Goal: Task Accomplishment & Management: Manage account settings

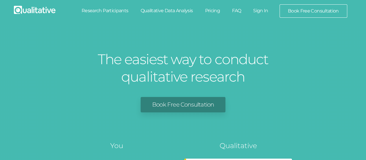
click at [261, 10] on link "Sign In" at bounding box center [260, 10] width 27 height 13
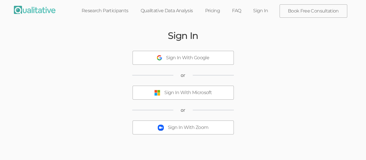
click at [180, 95] on div "Sign In With Microsoft" at bounding box center [187, 92] width 47 height 7
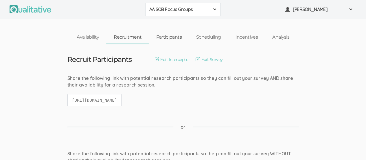
click at [174, 36] on link "Participants" at bounding box center [169, 37] width 40 height 12
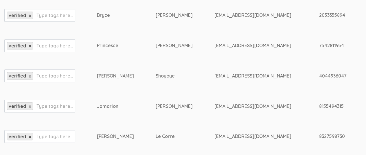
scroll to position [267, 0]
drag, startPoint x: 293, startPoint y: 14, endPoint x: 321, endPoint y: 14, distance: 27.8
click at [321, 14] on div "2053355894" at bounding box center [367, 15] width 96 height 7
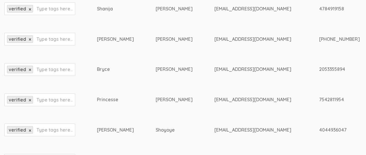
scroll to position [215, 0]
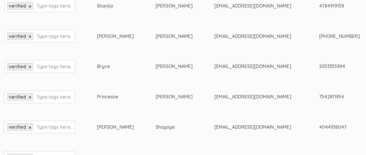
click at [349, 36] on div "[PHONE_NUMBER]" at bounding box center [367, 36] width 96 height 7
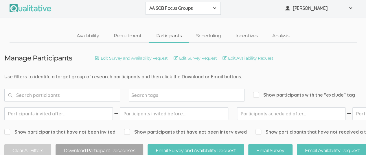
scroll to position [0, 0]
